Goal: Check status

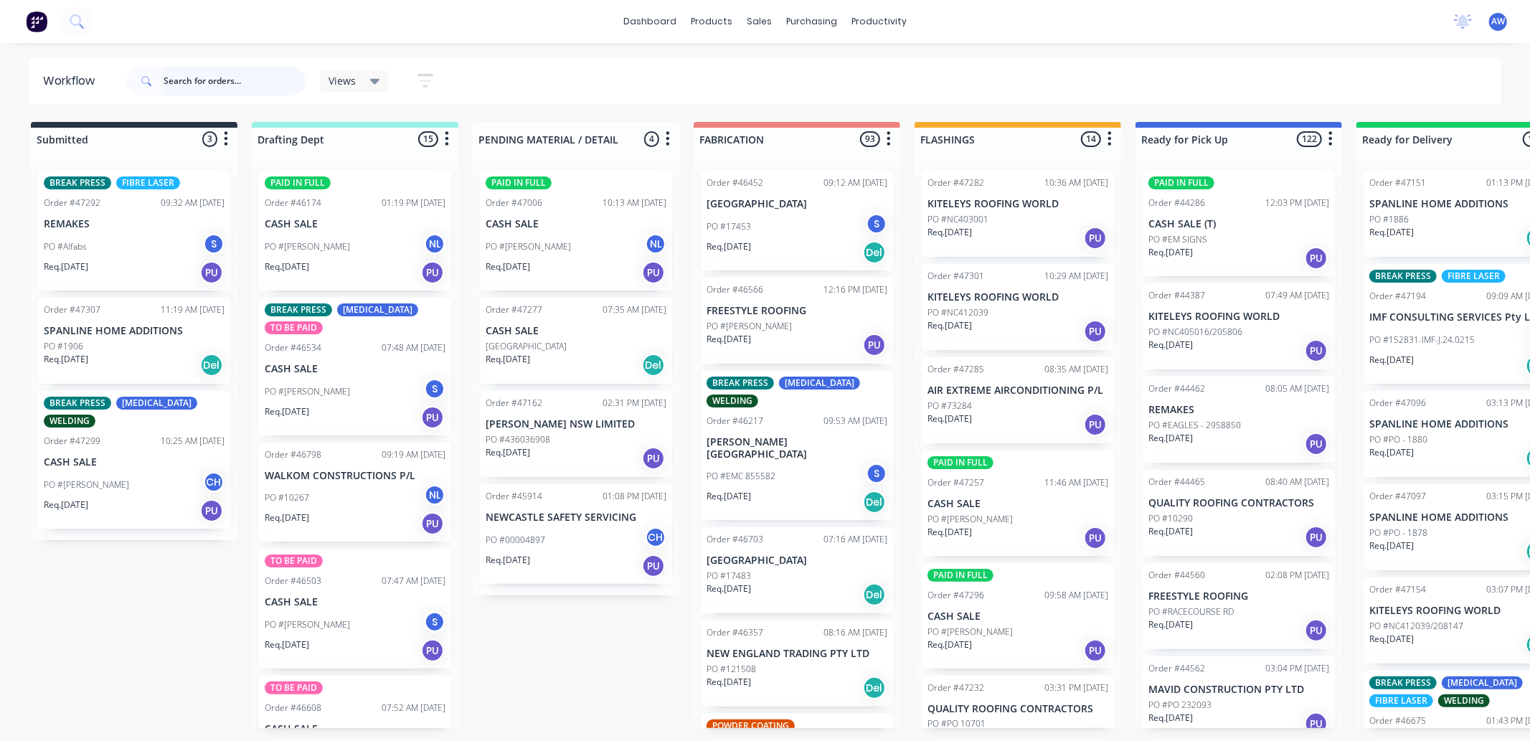
click at [226, 80] on input "text" at bounding box center [235, 81] width 142 height 29
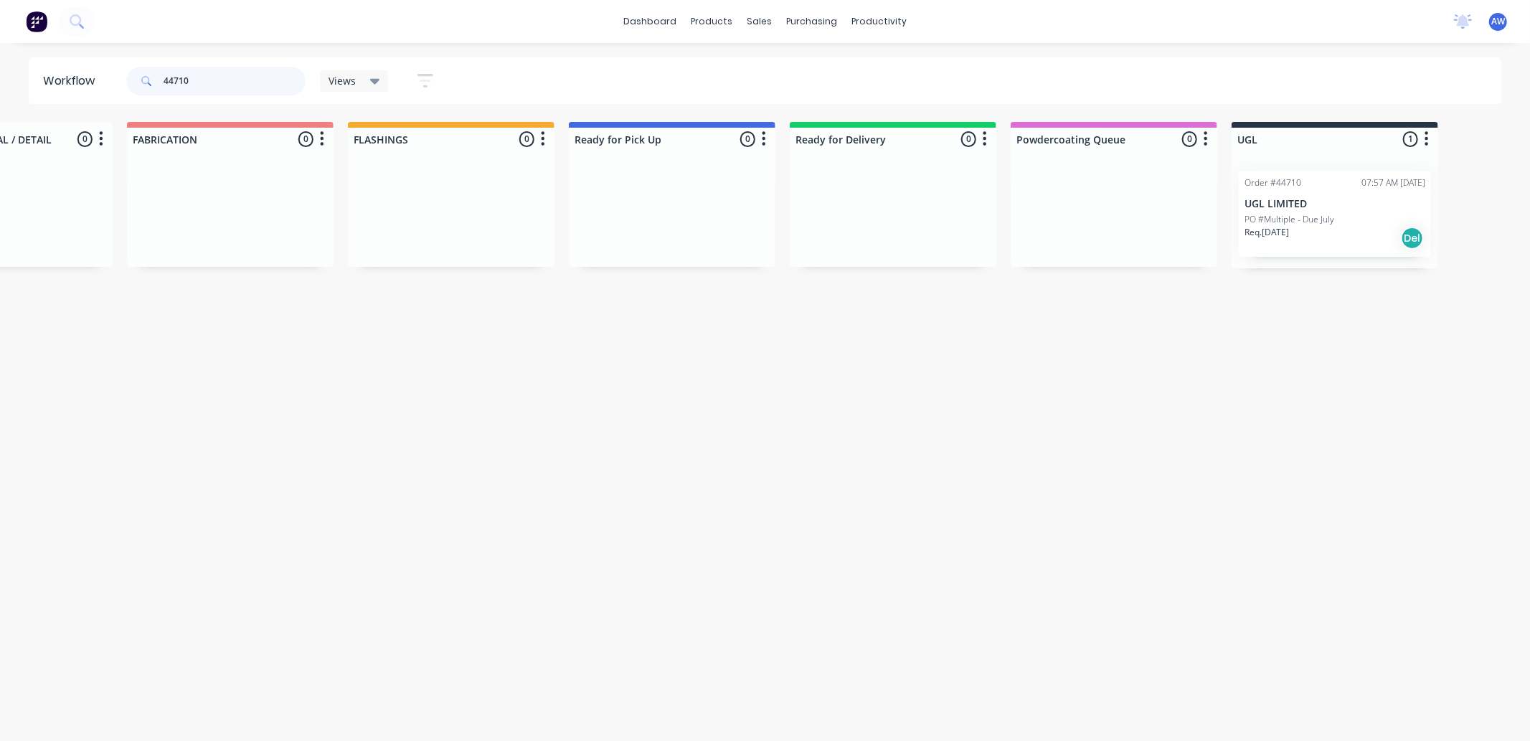
scroll to position [0, 574]
type input "44710"
click at [1326, 194] on div "Order #44710 07:57 AM [DATE] UGL LIMITED PO #Multiple - Due July Req. [DATE] Del" at bounding box center [1328, 214] width 192 height 86
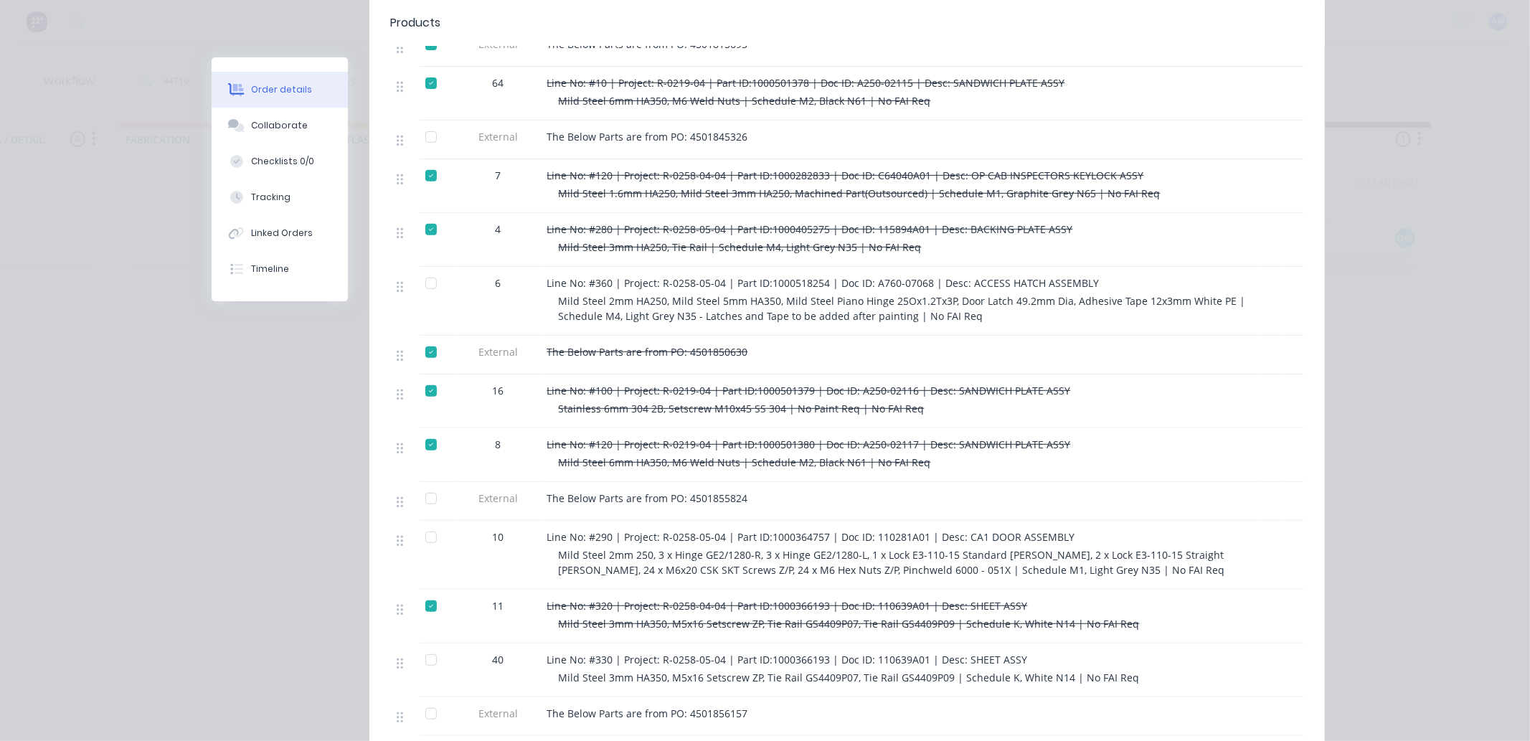
scroll to position [557, 0]
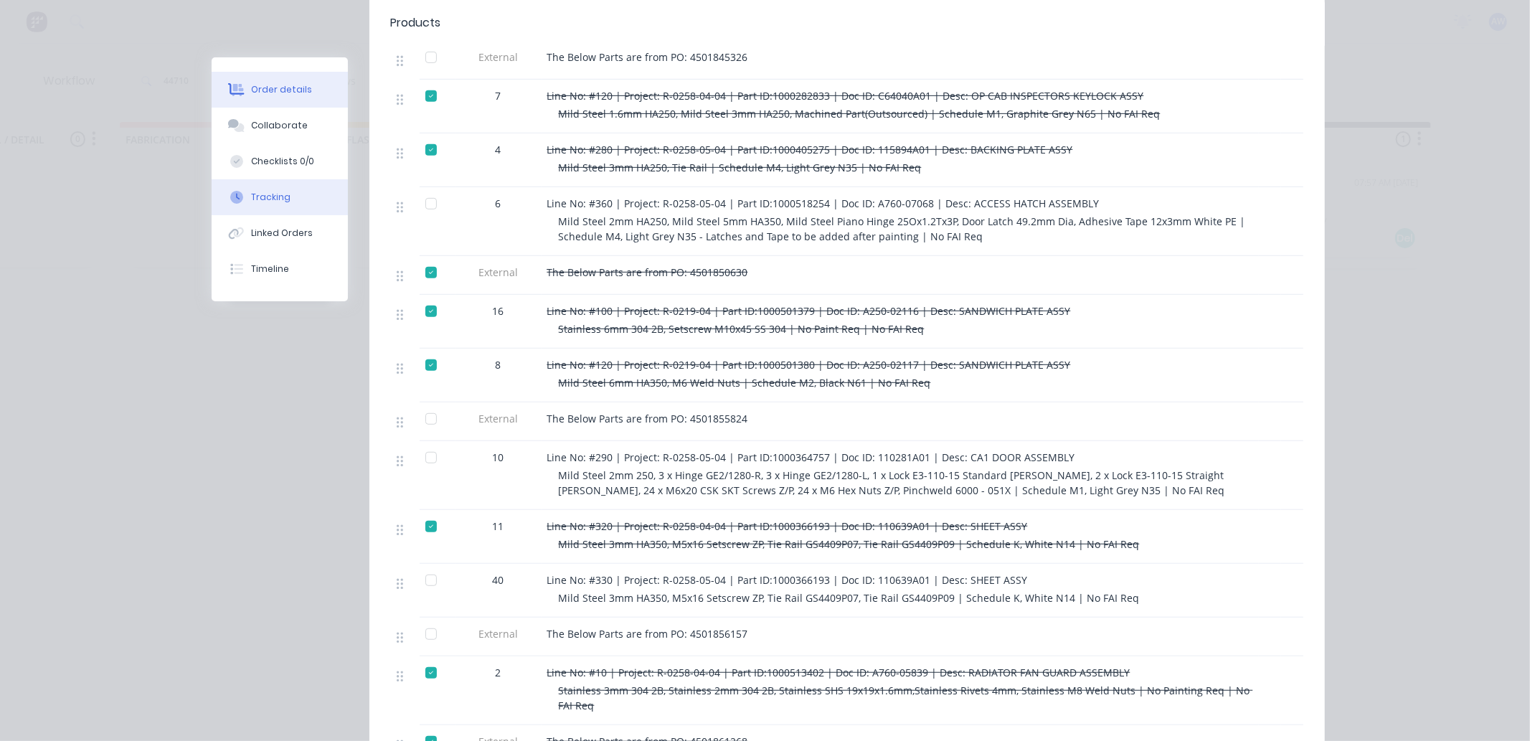
click at [283, 199] on button "Tracking" at bounding box center [280, 197] width 136 height 36
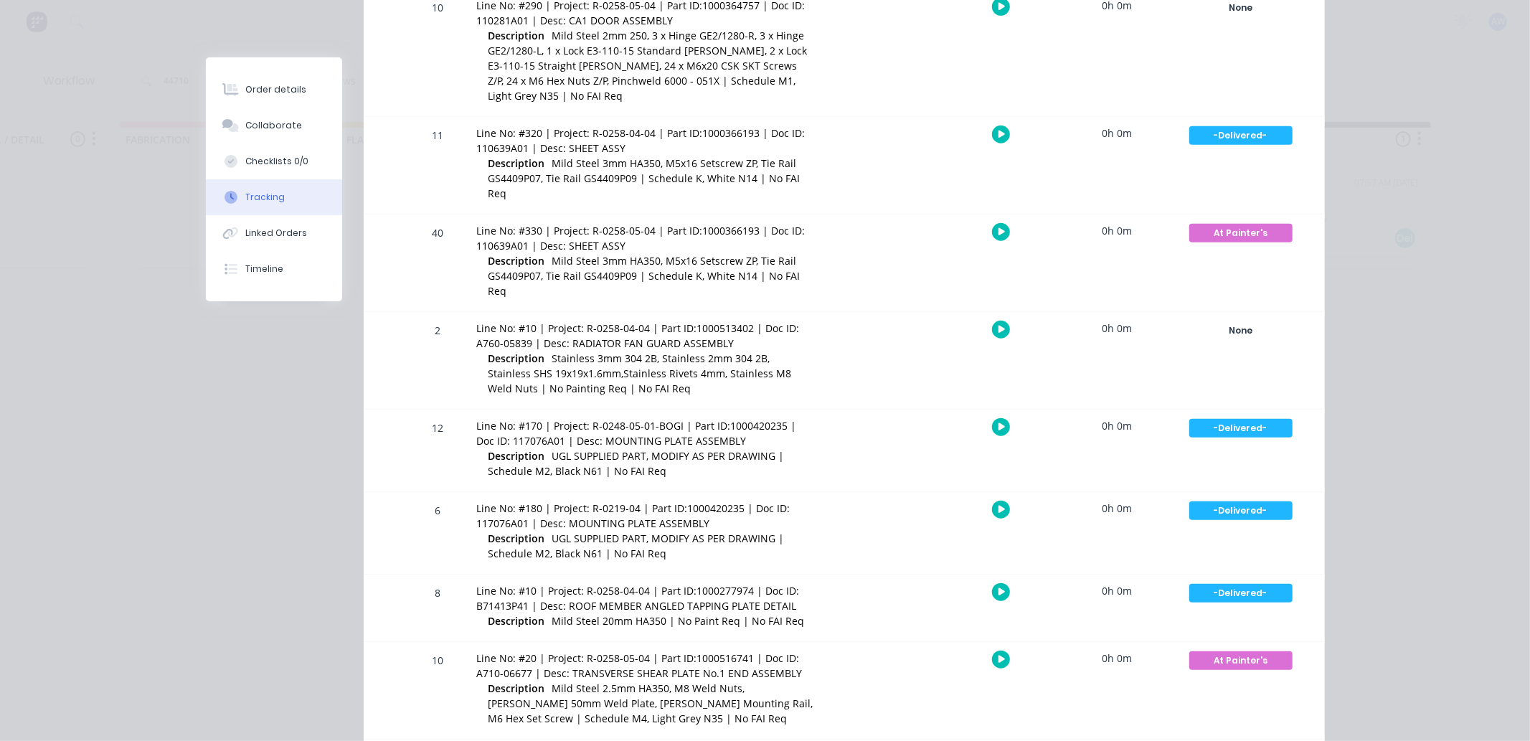
scroll to position [956, 0]
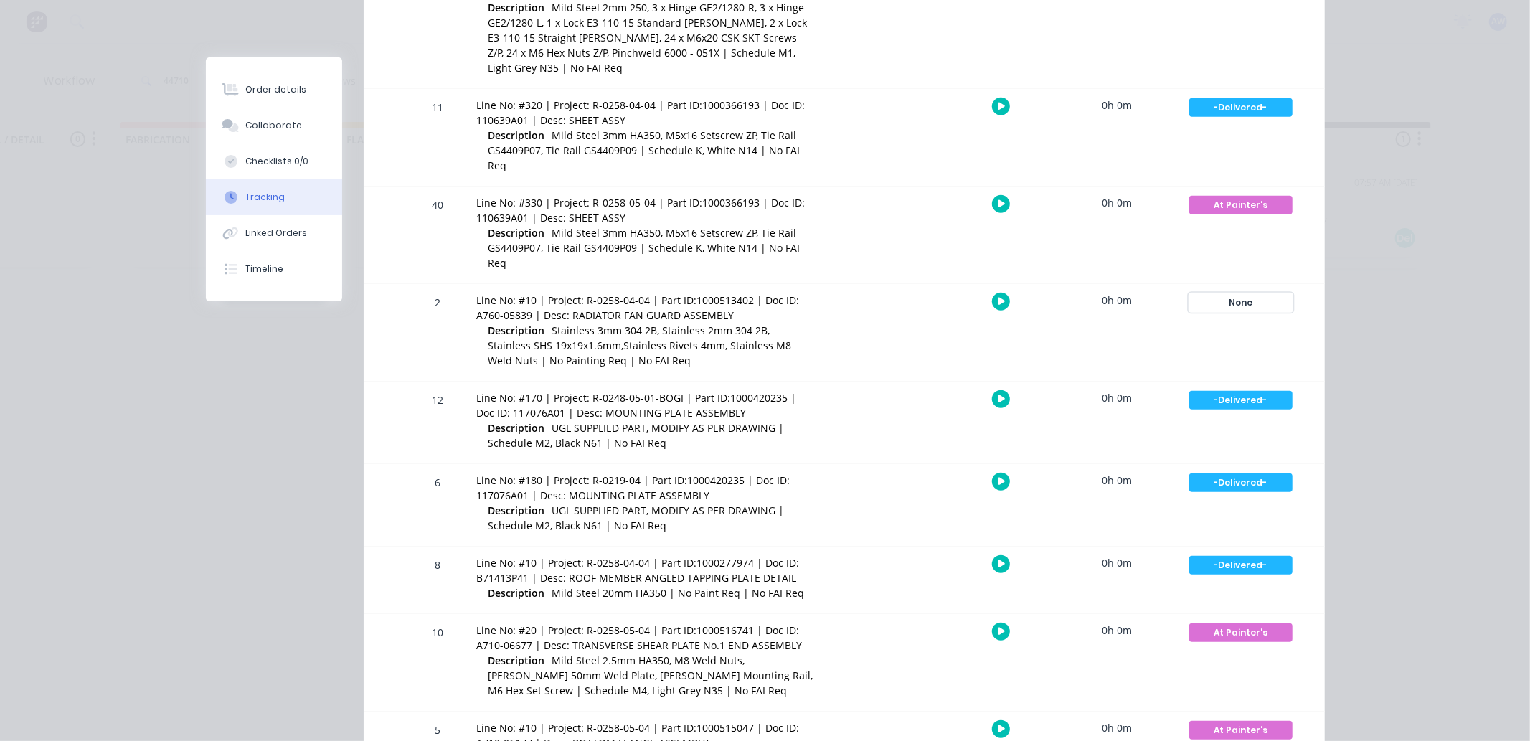
click at [1227, 293] on div "None" at bounding box center [1240, 302] width 103 height 19
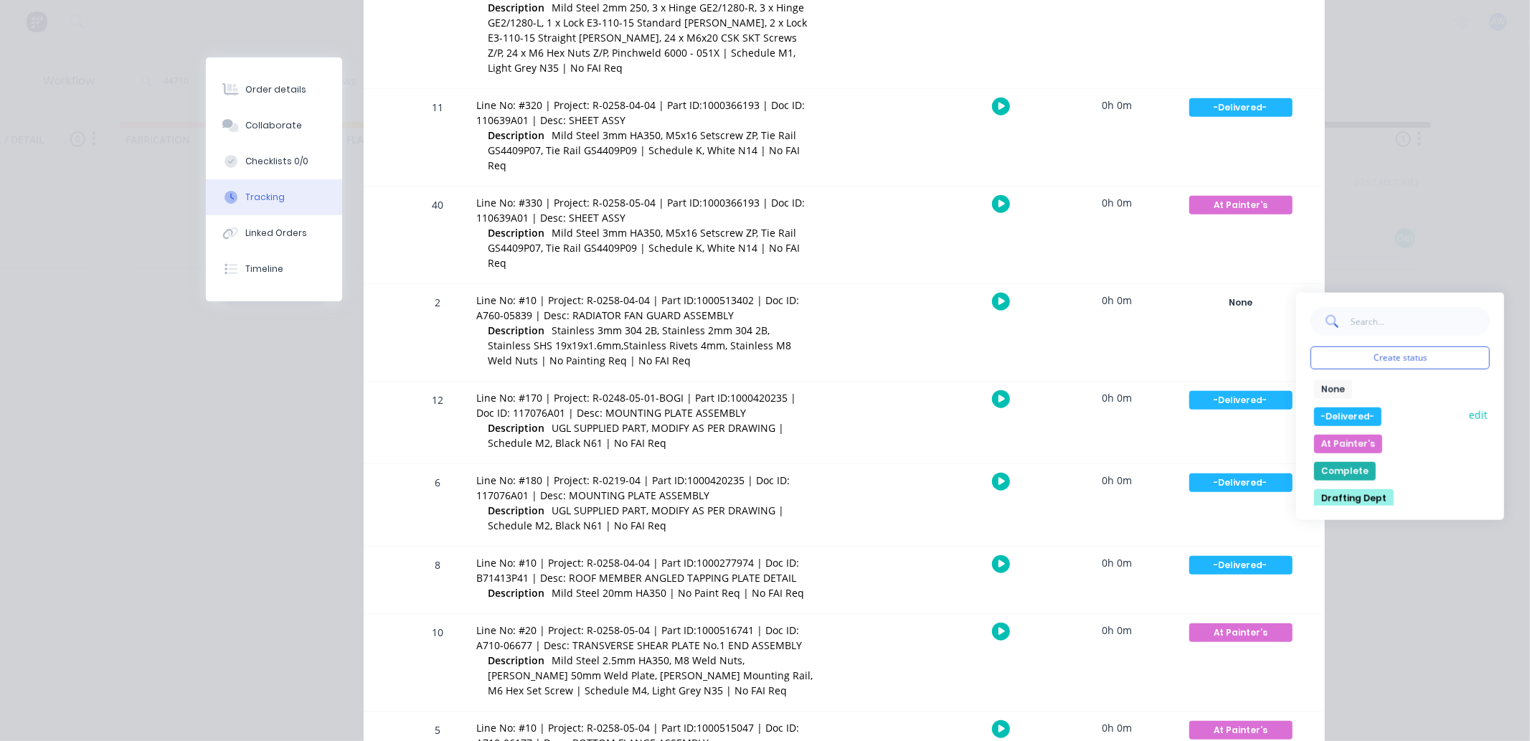
click at [1337, 407] on button "-Delivered-" at bounding box center [1347, 416] width 67 height 19
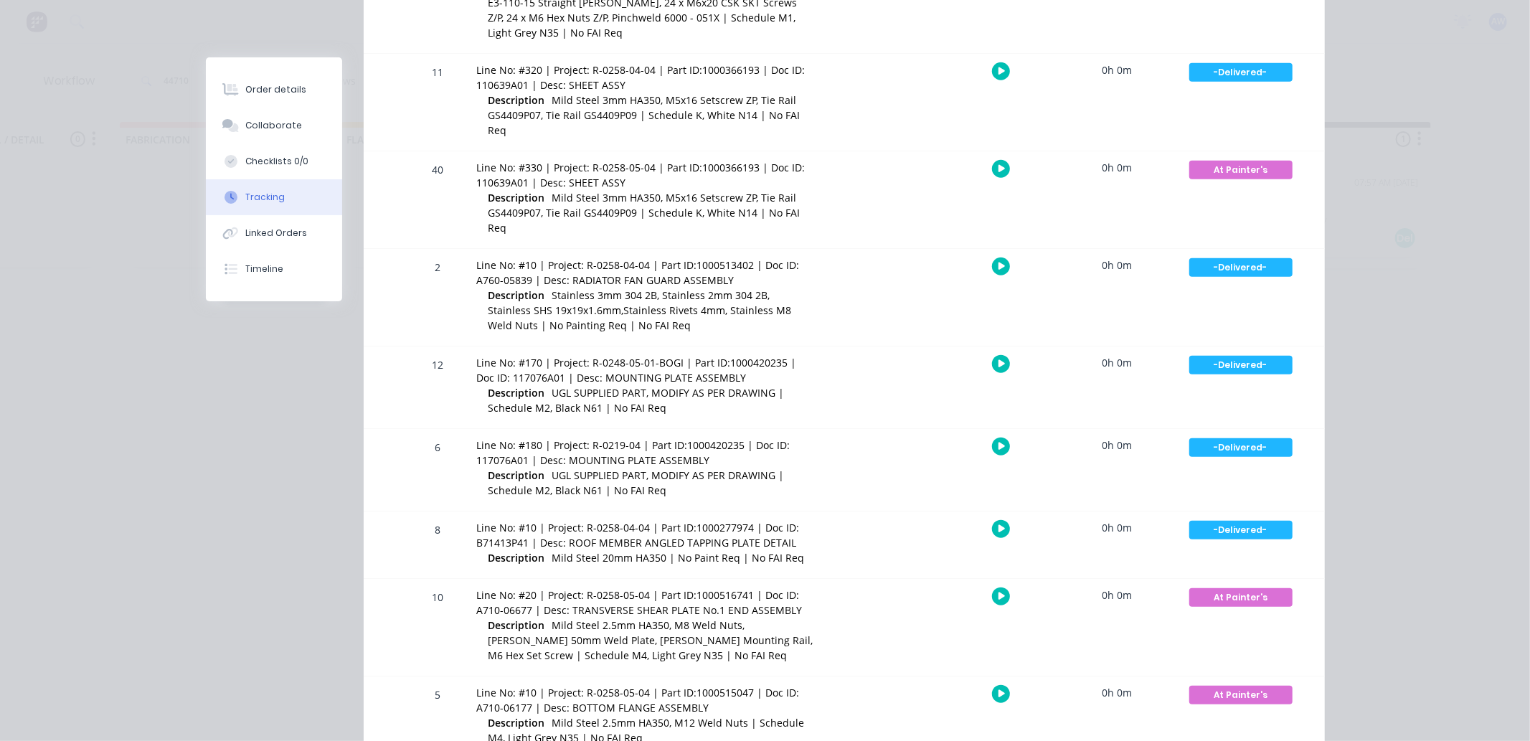
scroll to position [1022, 0]
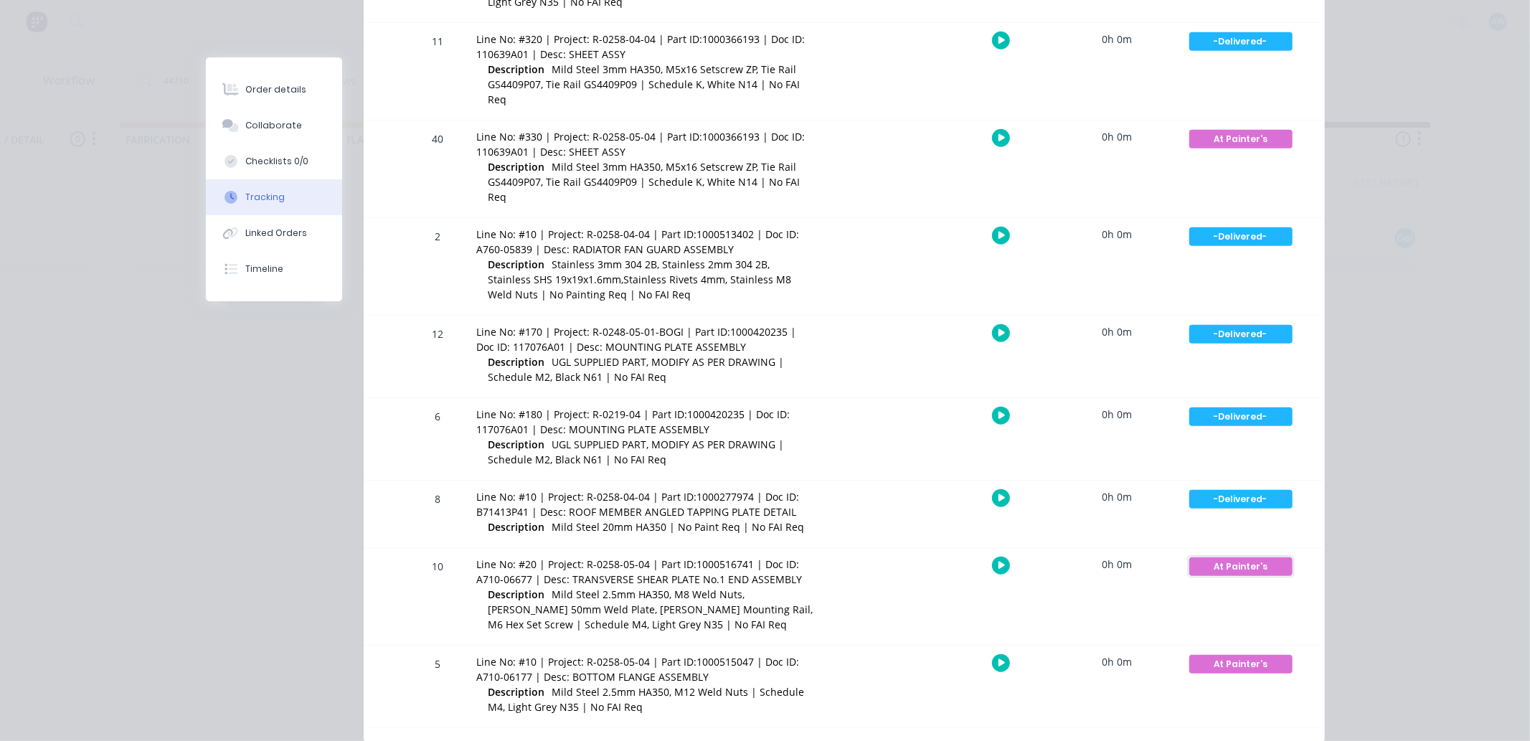
click at [1218, 557] on div "At Painter's" at bounding box center [1240, 566] width 103 height 19
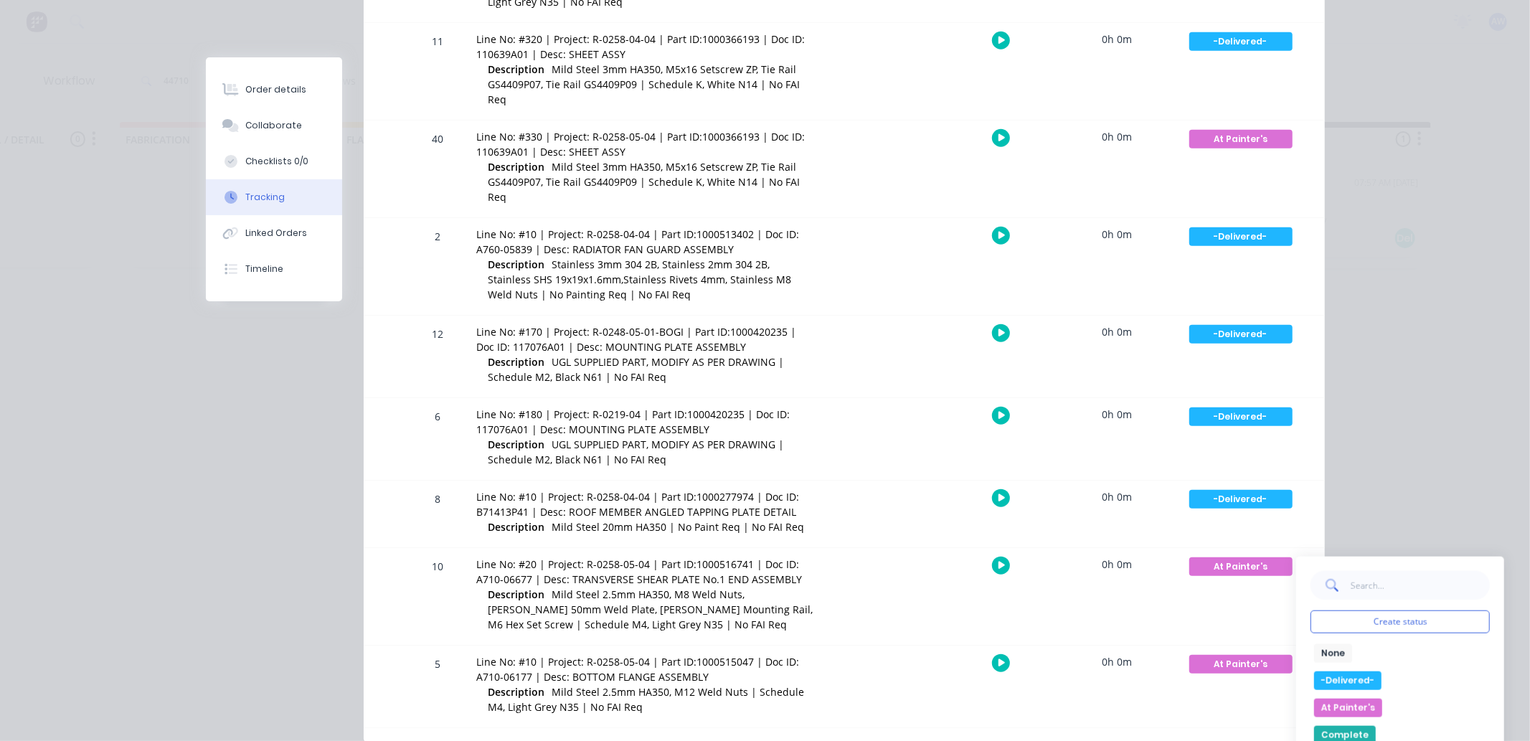
click at [1141, 646] on div "0h 0m" at bounding box center [1118, 662] width 108 height 32
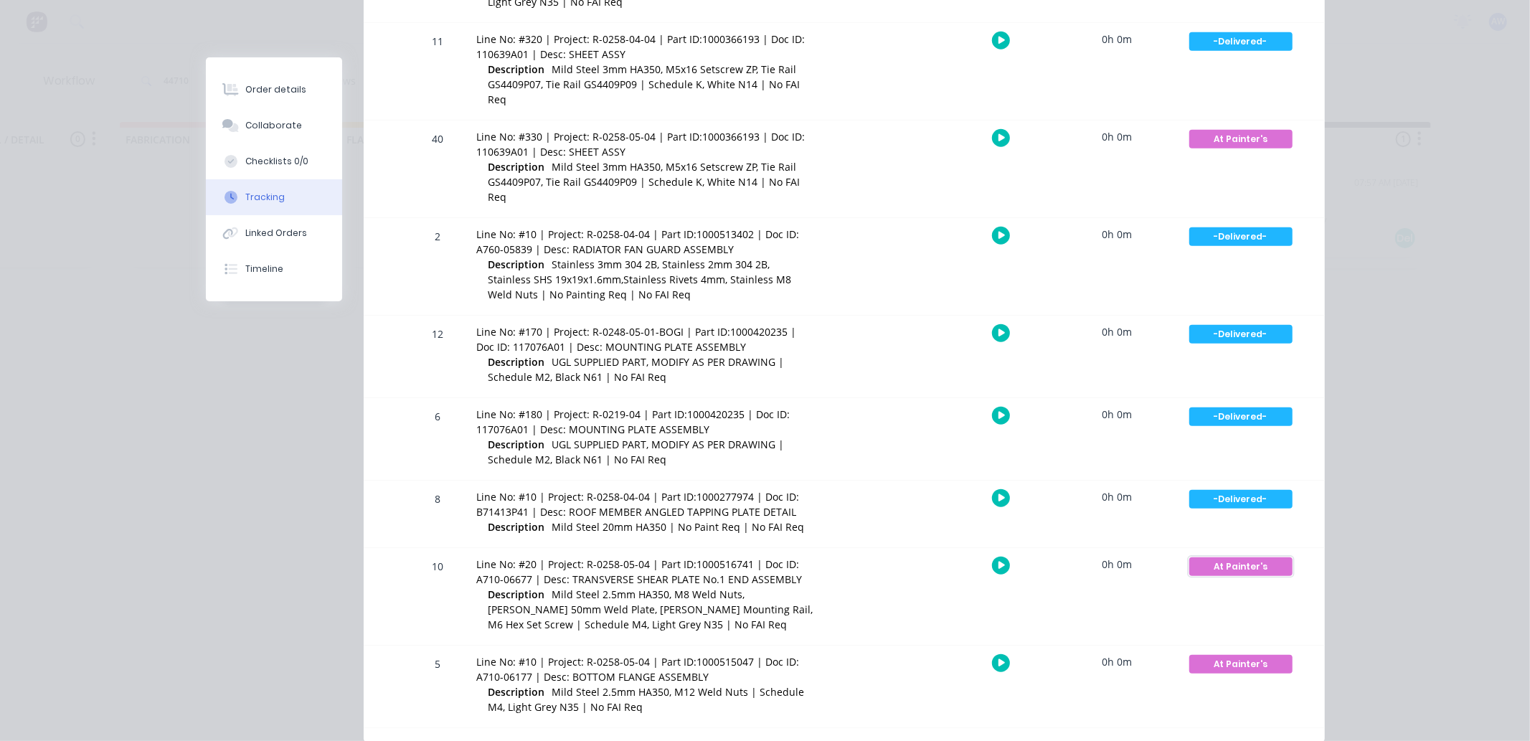
click at [1243, 557] on div "At Painter's" at bounding box center [1240, 566] width 103 height 19
click at [1001, 548] on div "10 Line No: #20 | Project: R-0258-05-04 | Part ID:1000516741 | Doc ID: A710-066…" at bounding box center [844, 596] width 961 height 97
click at [1461, 311] on div "Order details Collaborate Checklists 0/0 Tracking Linked Orders Timeline Order …" at bounding box center [765, 370] width 1530 height 741
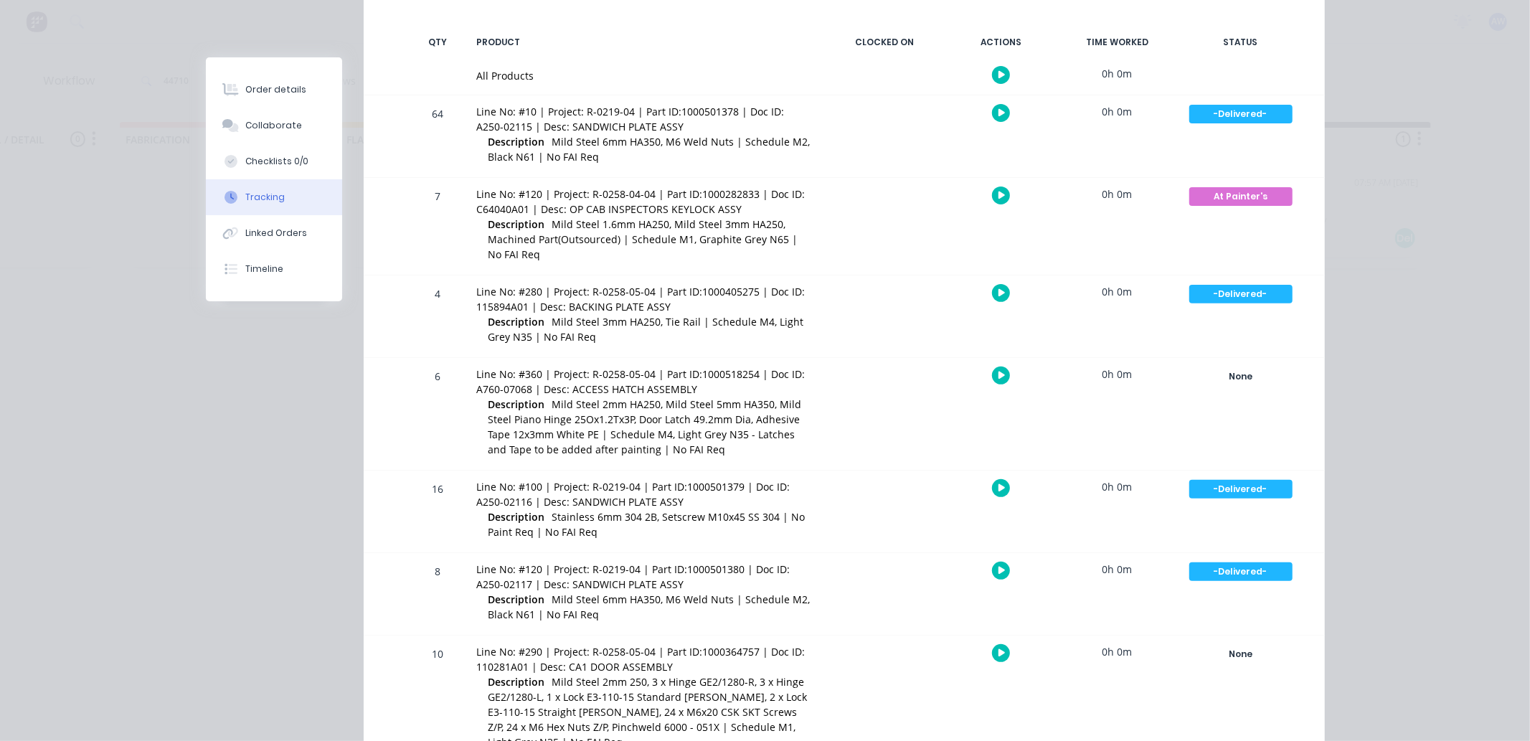
scroll to position [146, 0]
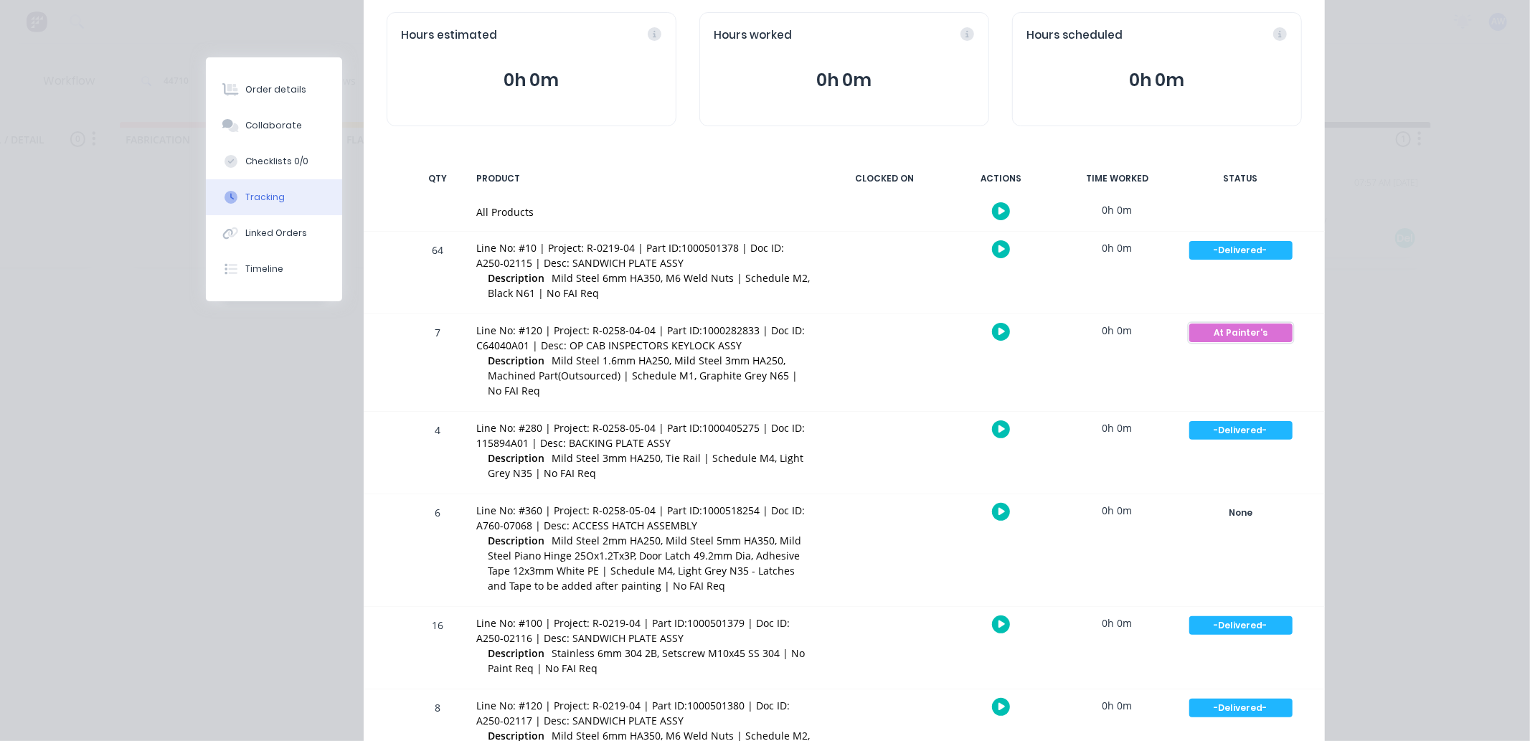
click at [1207, 326] on div "At Painter's" at bounding box center [1240, 333] width 103 height 19
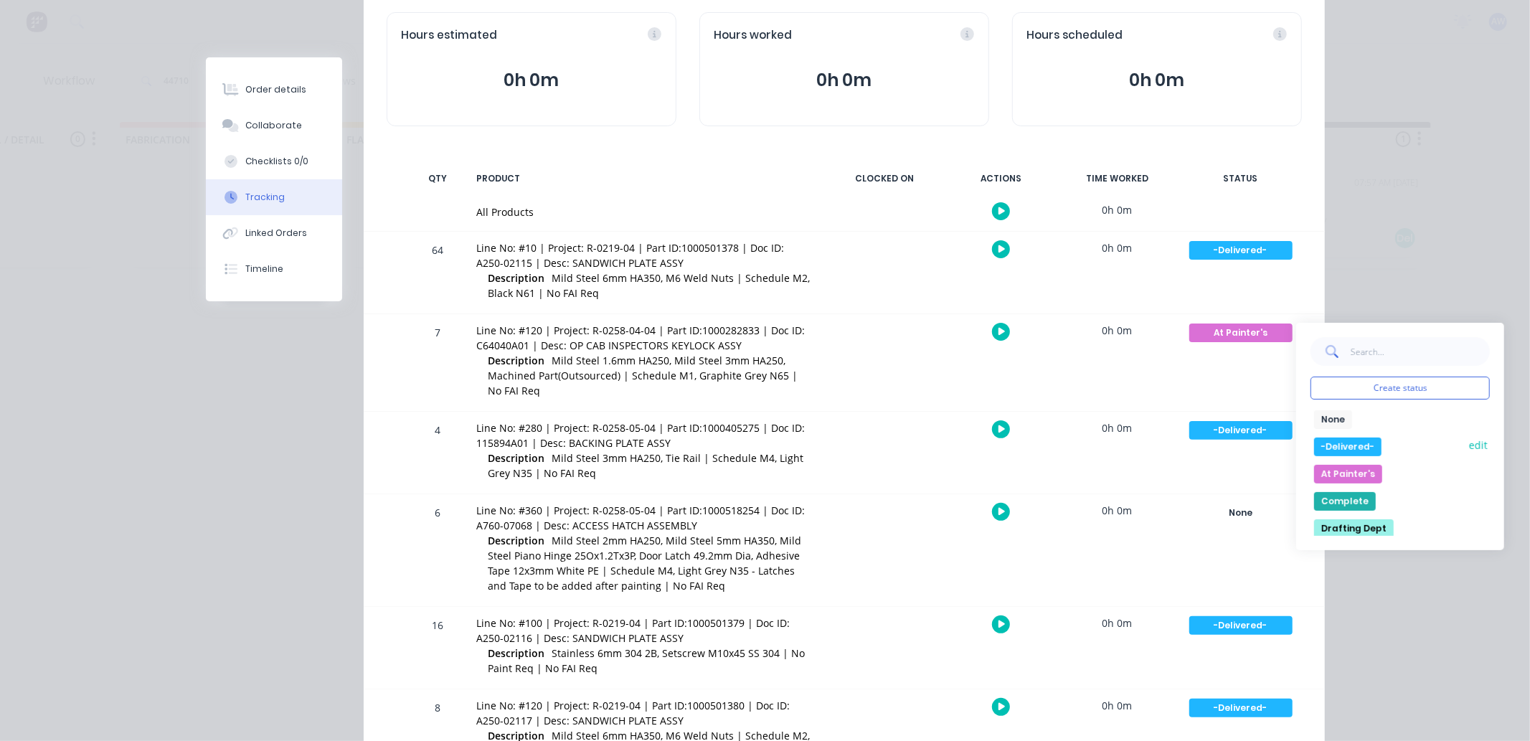
click at [1335, 440] on button "-Delivered-" at bounding box center [1347, 447] width 67 height 19
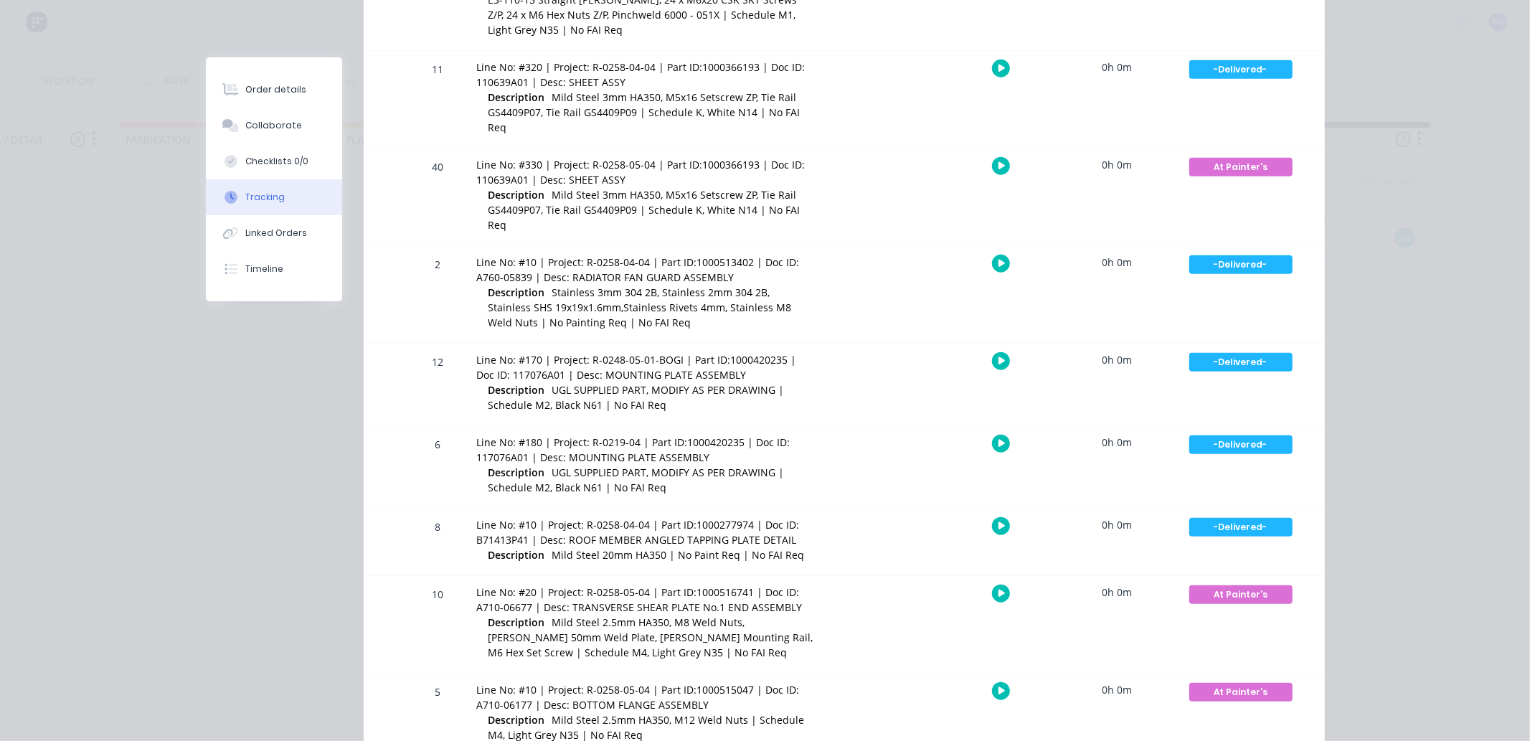
scroll to position [1022, 0]
